Goal: Check status: Check status

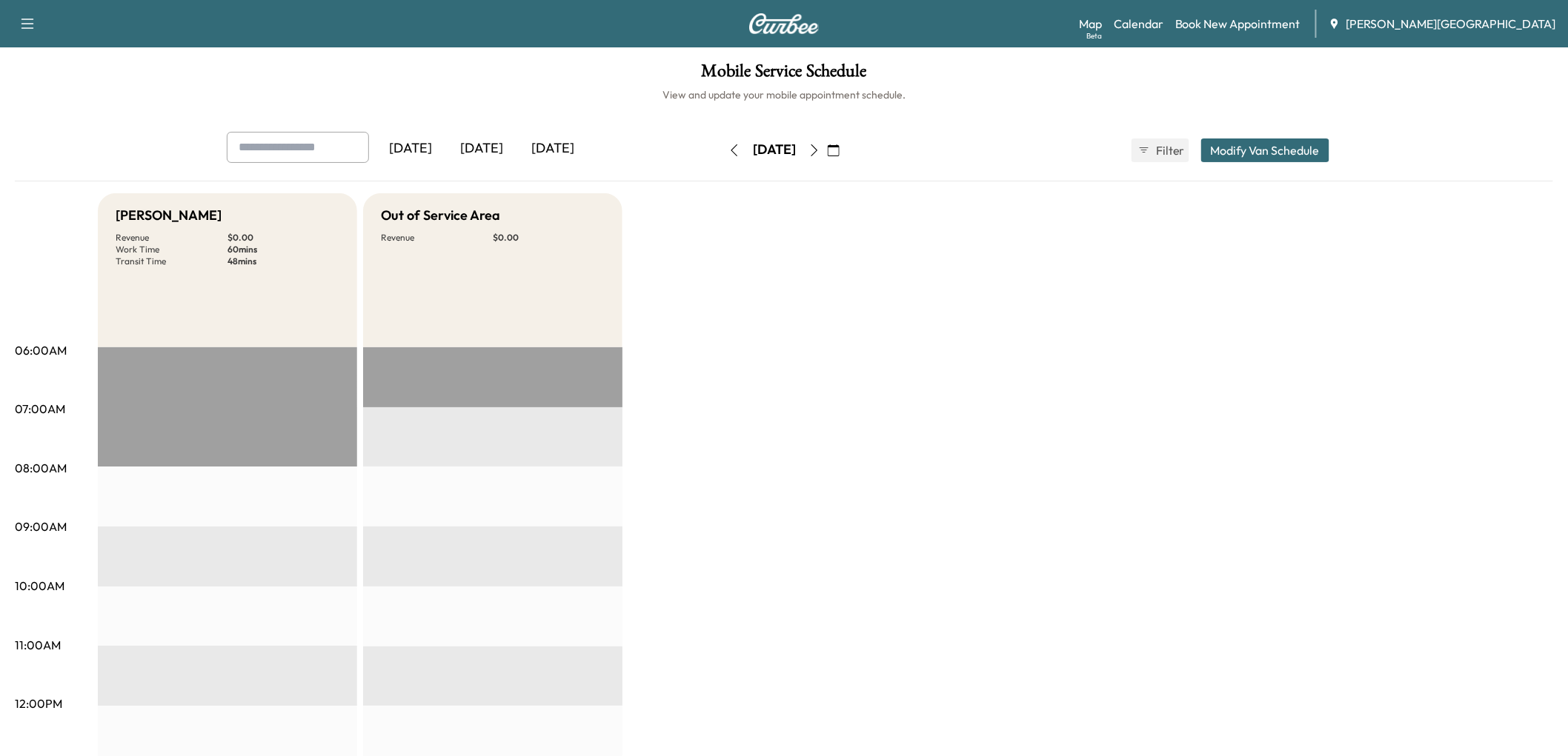
click at [517, 166] on div "[DATE]" at bounding box center [482, 148] width 71 height 34
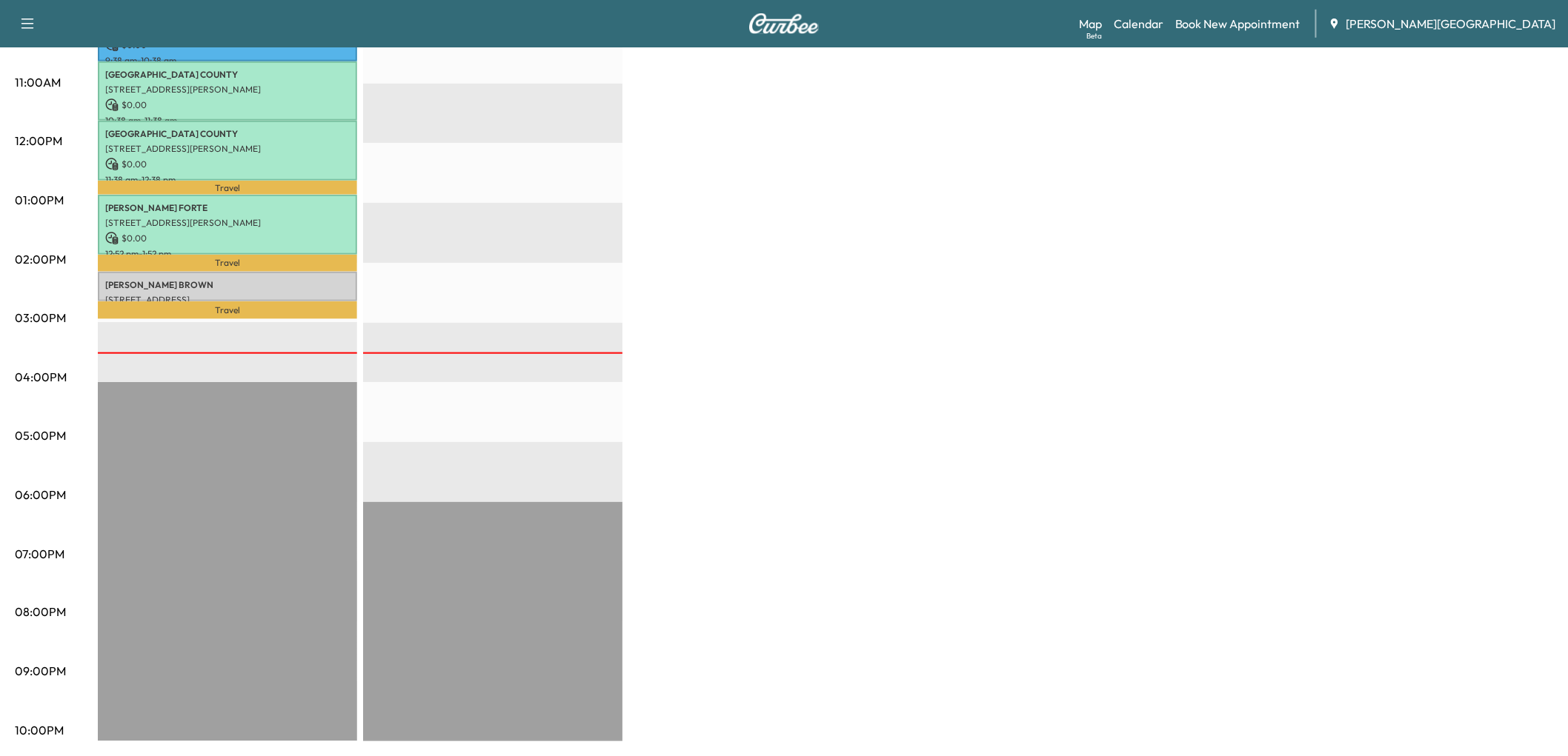
scroll to position [575, 0]
click at [304, 291] on p "[PERSON_NAME]" at bounding box center [227, 285] width 245 height 12
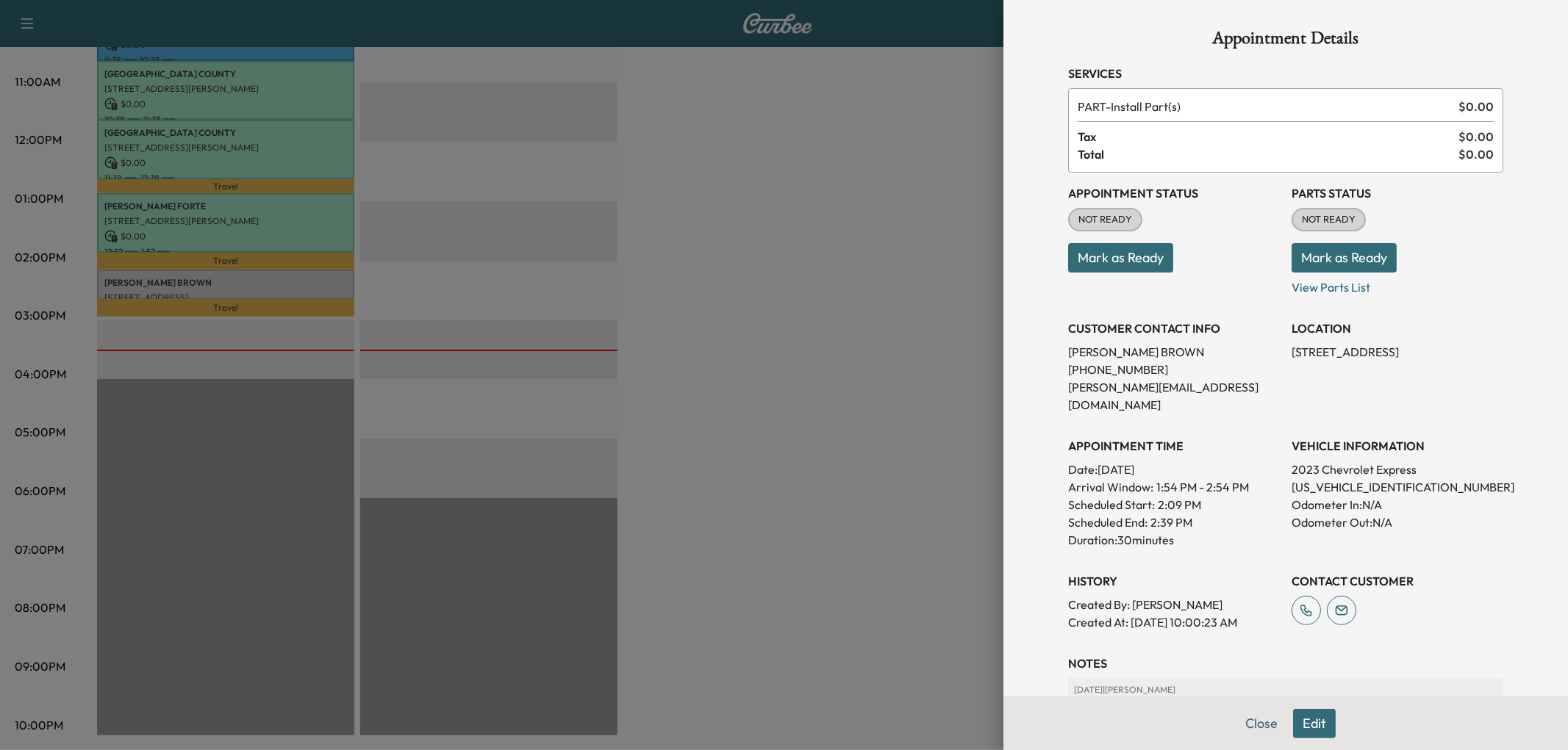
drag, startPoint x: 1163, startPoint y: 321, endPoint x: 1160, endPoint y: 328, distance: 7.6
click at [1163, 273] on button "Mark as Ready" at bounding box center [1120, 258] width 105 height 30
click at [843, 397] on div at bounding box center [784, 375] width 1568 height 750
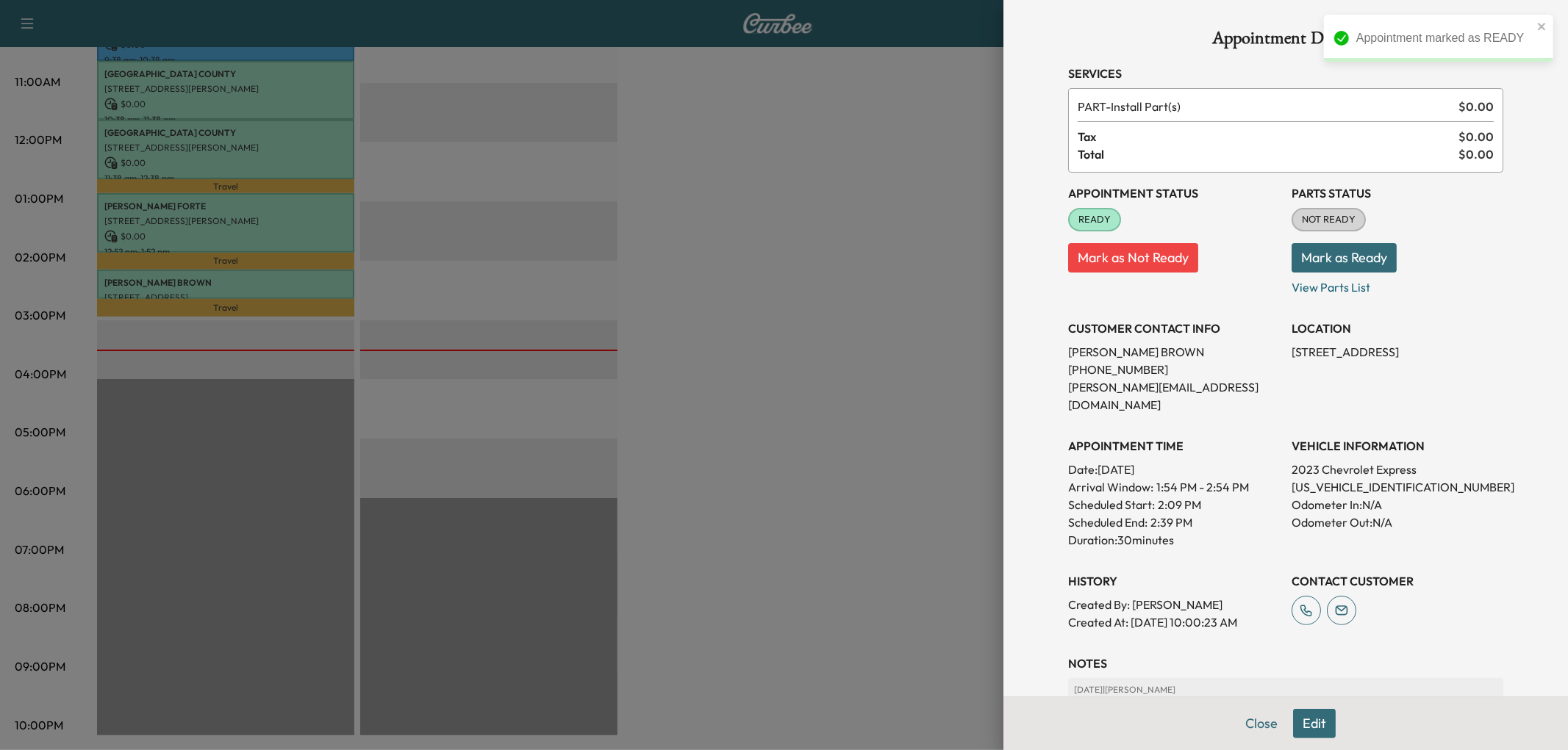
click at [770, 232] on div at bounding box center [784, 375] width 1568 height 750
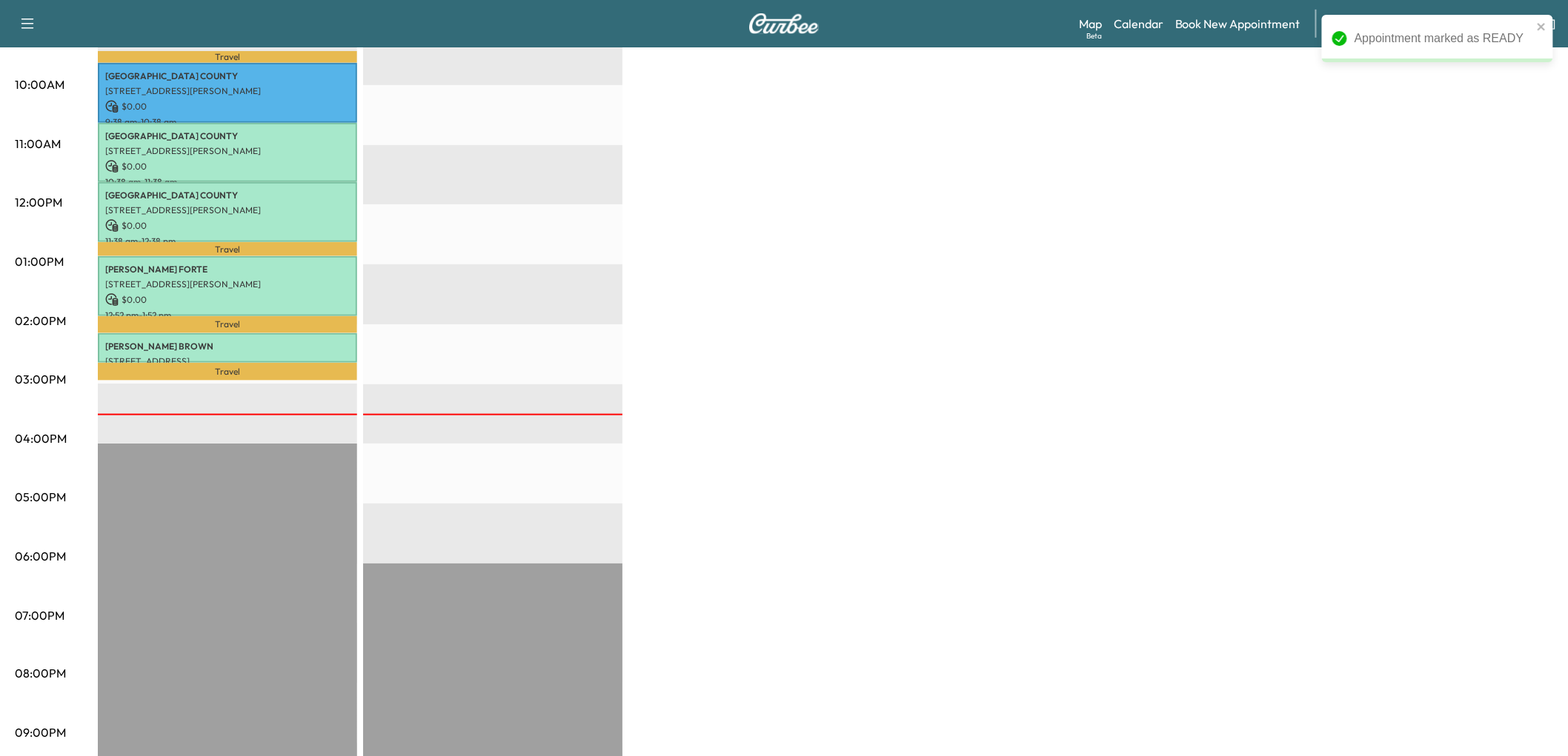
scroll to position [411, 0]
